Goal: Register for event/course

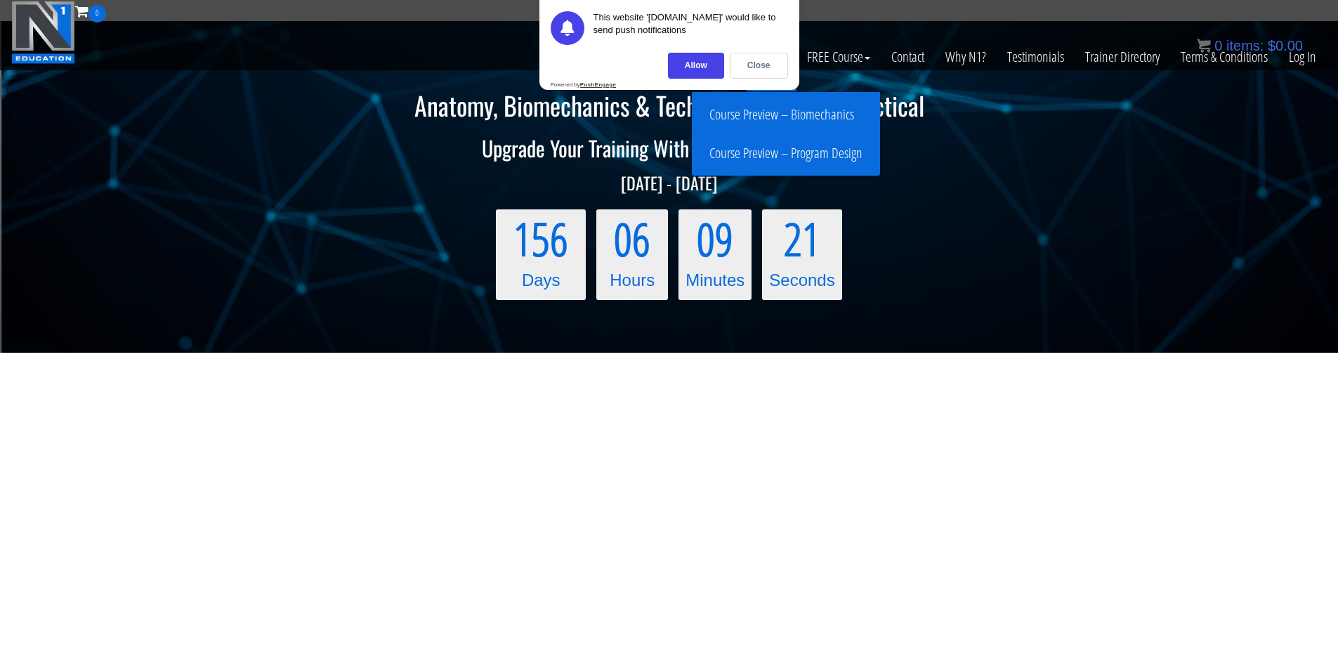
click at [757, 72] on div "Close" at bounding box center [759, 66] width 58 height 26
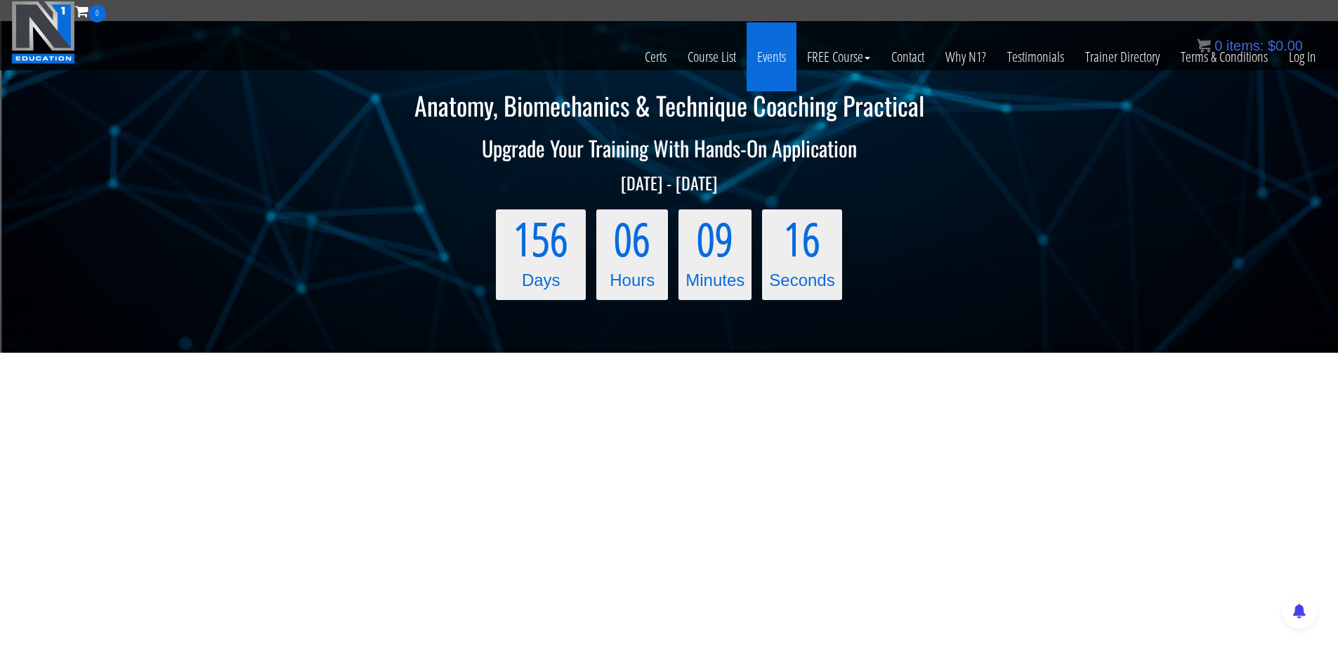
click at [771, 65] on link "Events" at bounding box center [772, 56] width 50 height 69
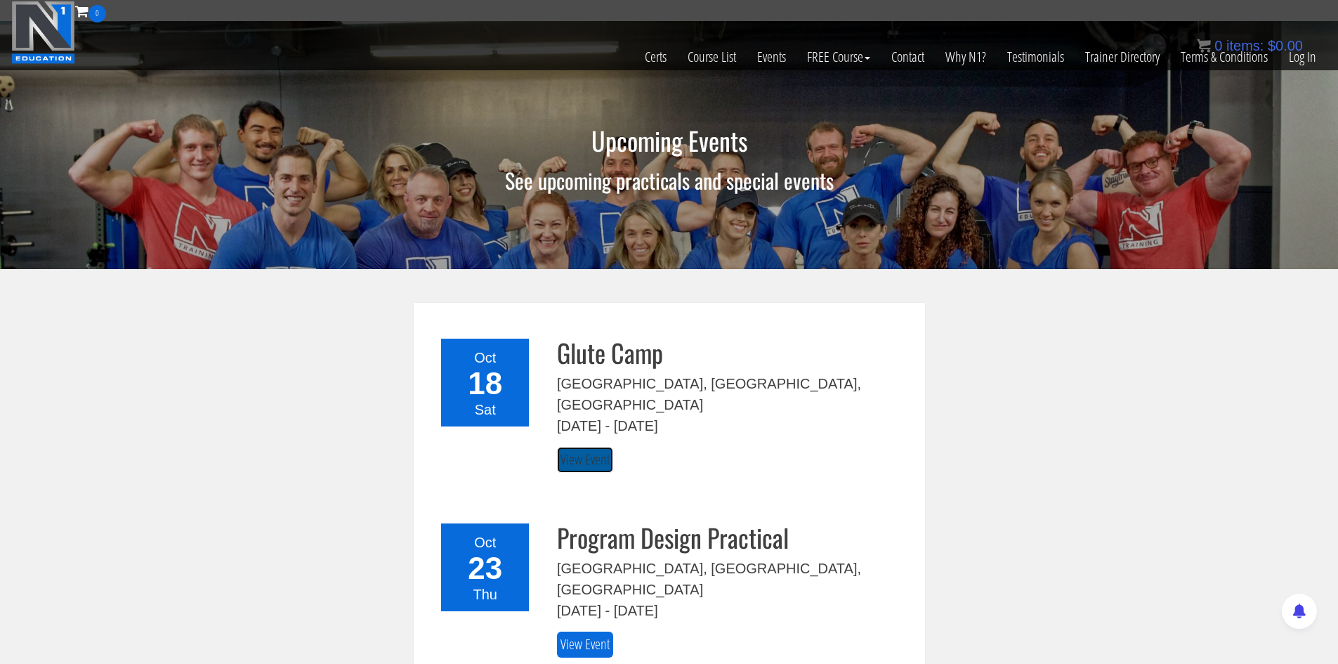
click at [575, 447] on link "View Event" at bounding box center [585, 460] width 56 height 26
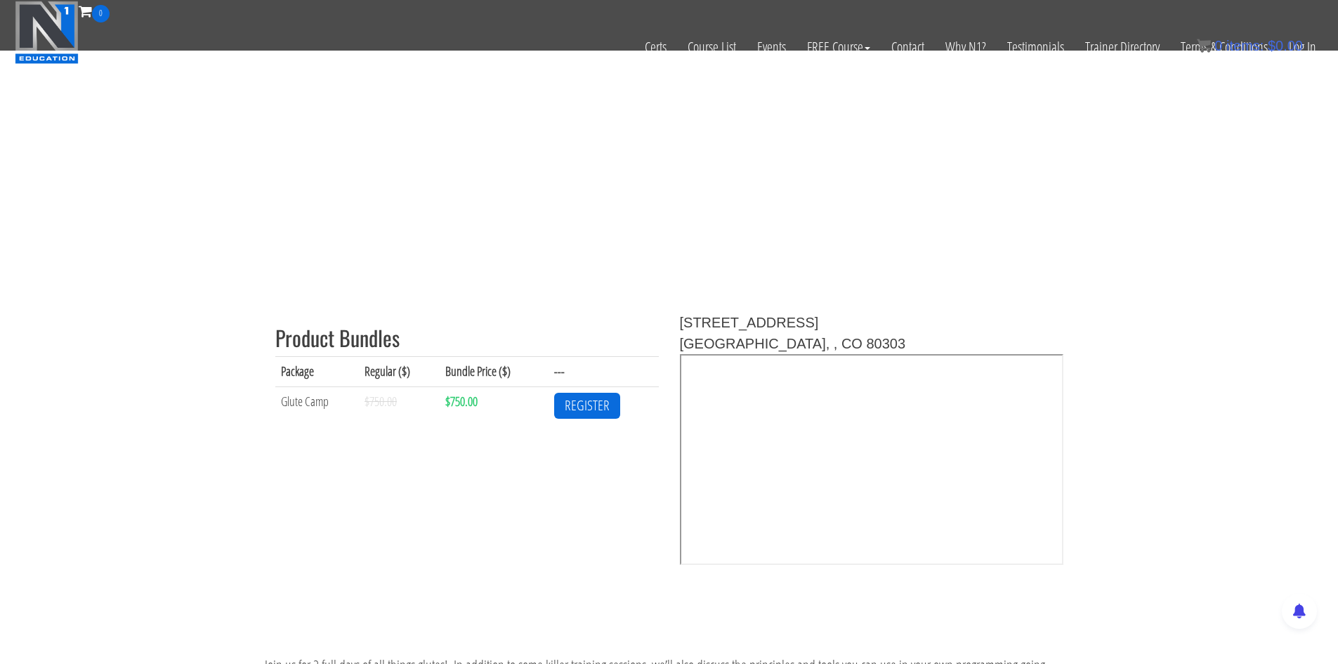
scroll to position [351, 0]
